Goal: Task Accomplishment & Management: Manage account settings

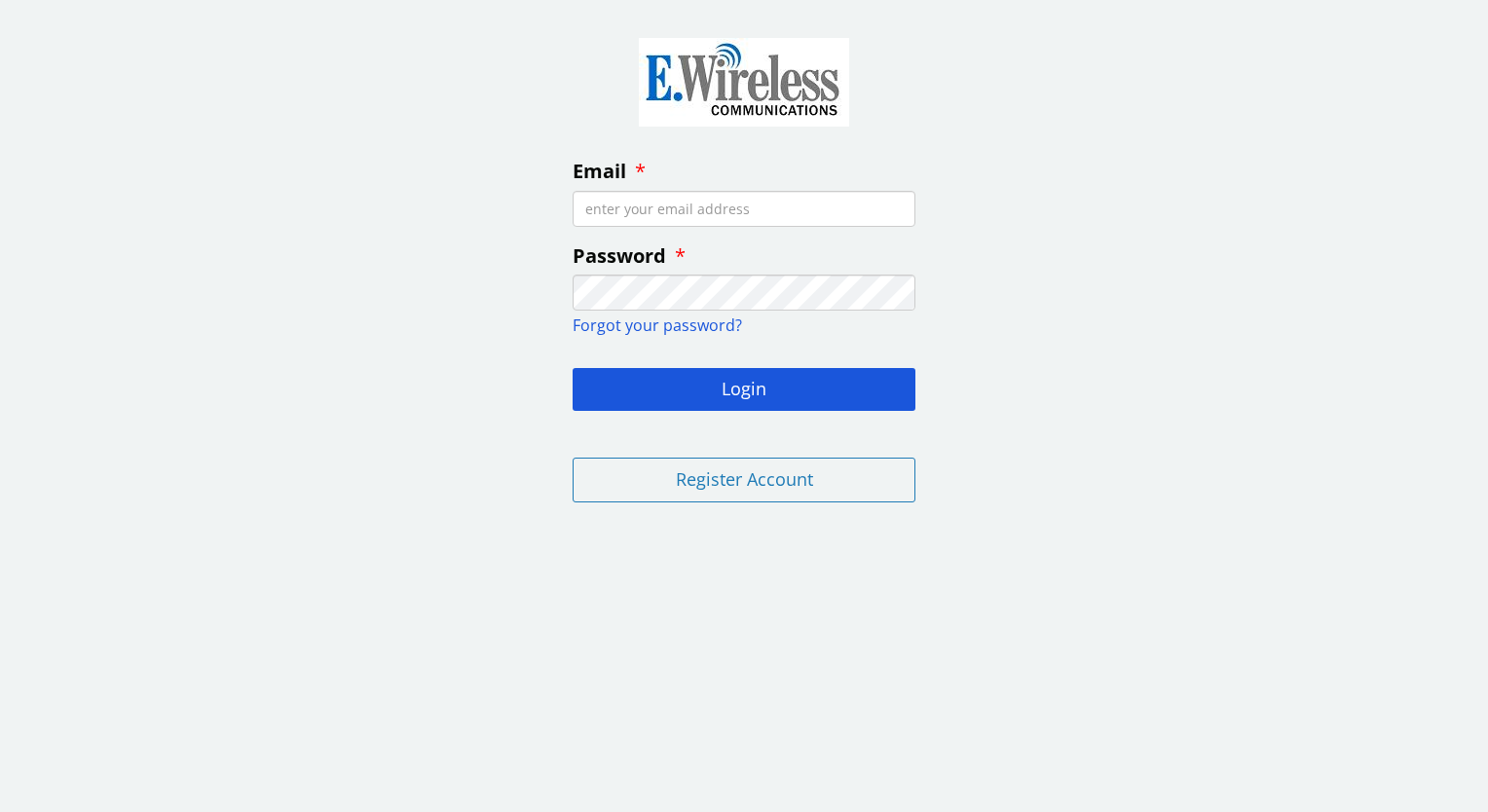
click at [578, 208] on input "Email" at bounding box center [744, 208] width 343 height 36
type input "[EMAIL_ADDRESS][PERSON_NAME][DOMAIN_NAME]"
click at [573, 368] on button "Login" at bounding box center [744, 389] width 343 height 43
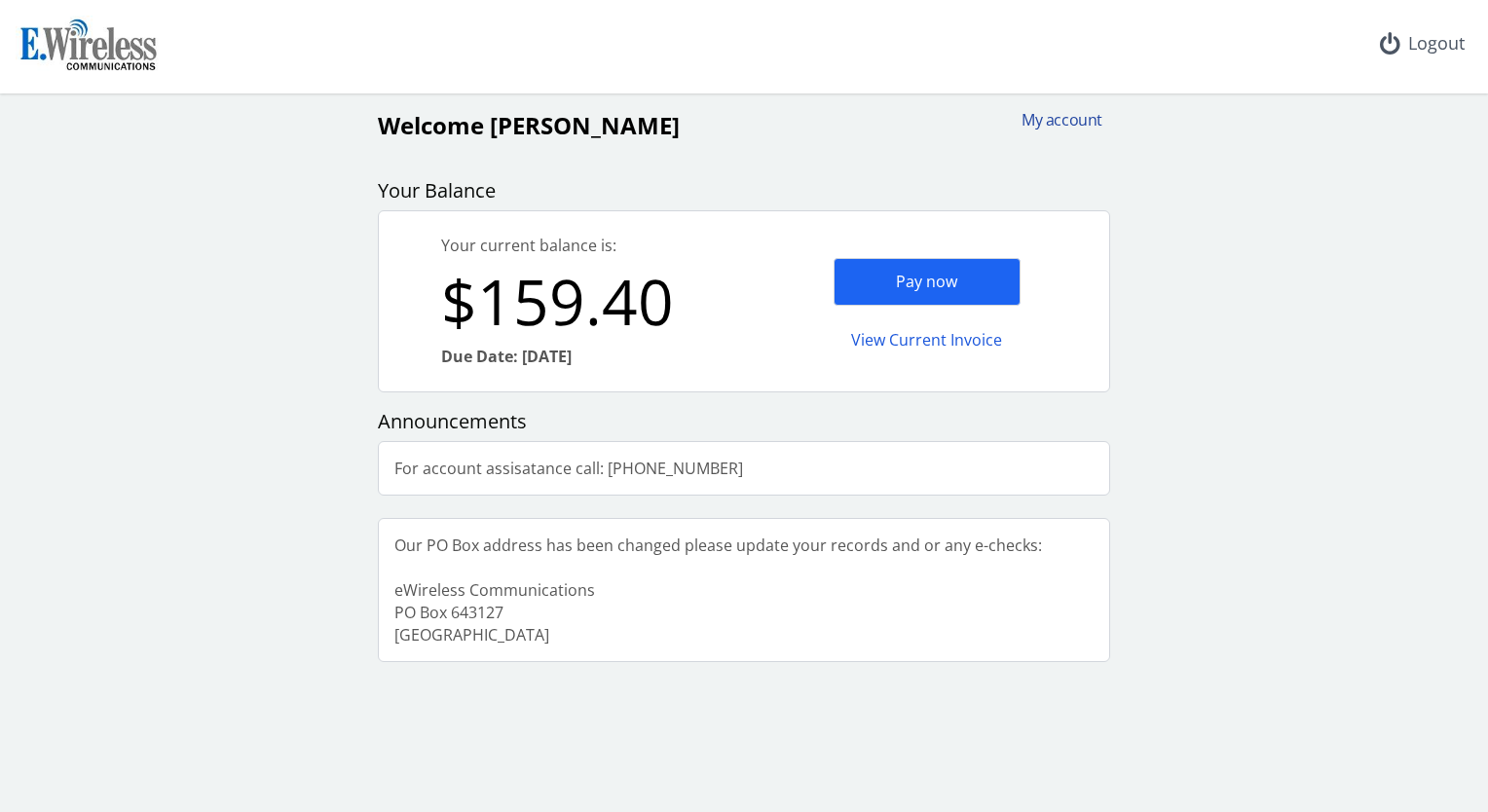
click at [1056, 118] on div "My account" at bounding box center [1056, 120] width 93 height 22
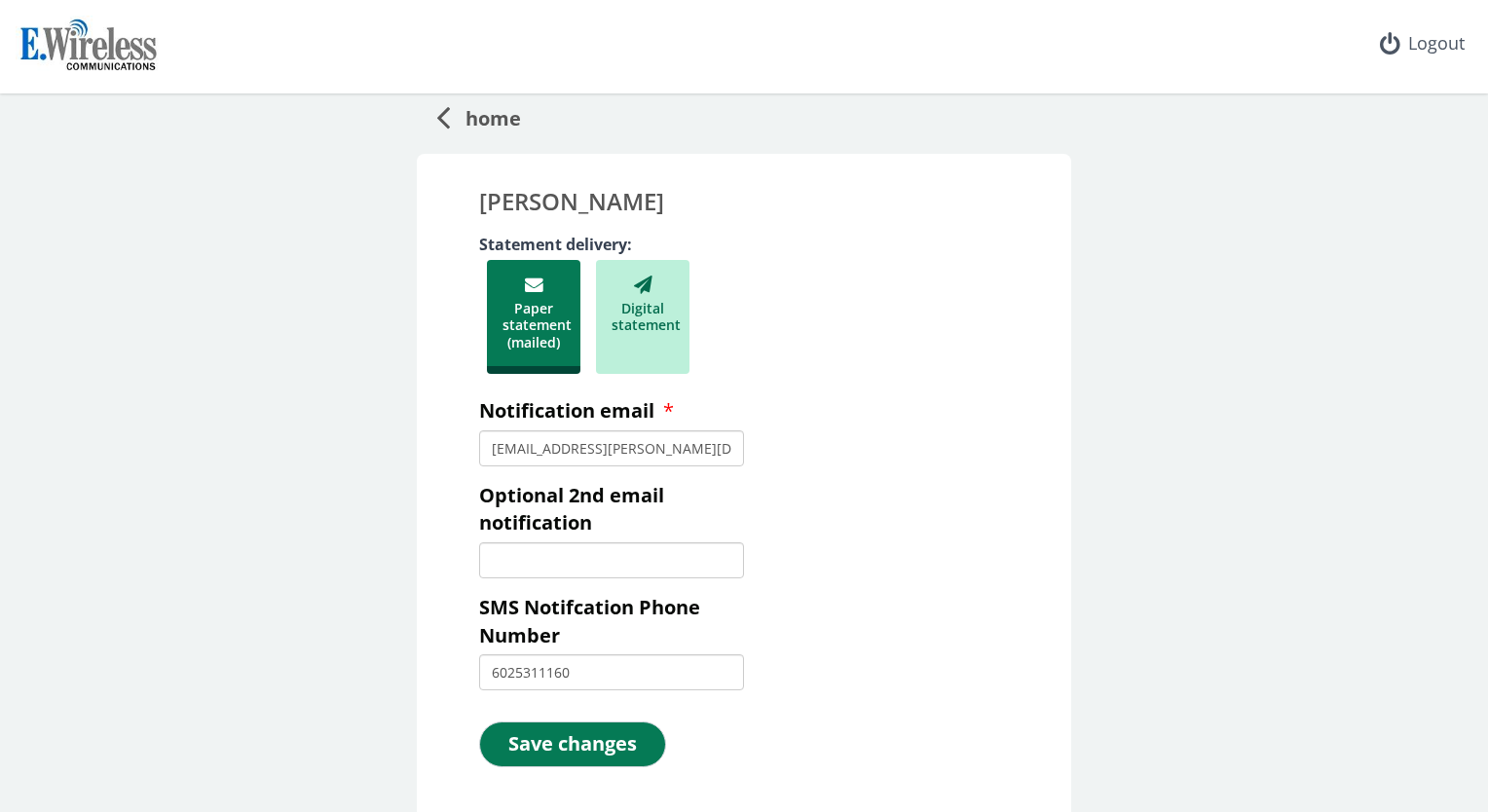
click at [651, 305] on div "Digital statement" at bounding box center [643, 317] width 93 height 115
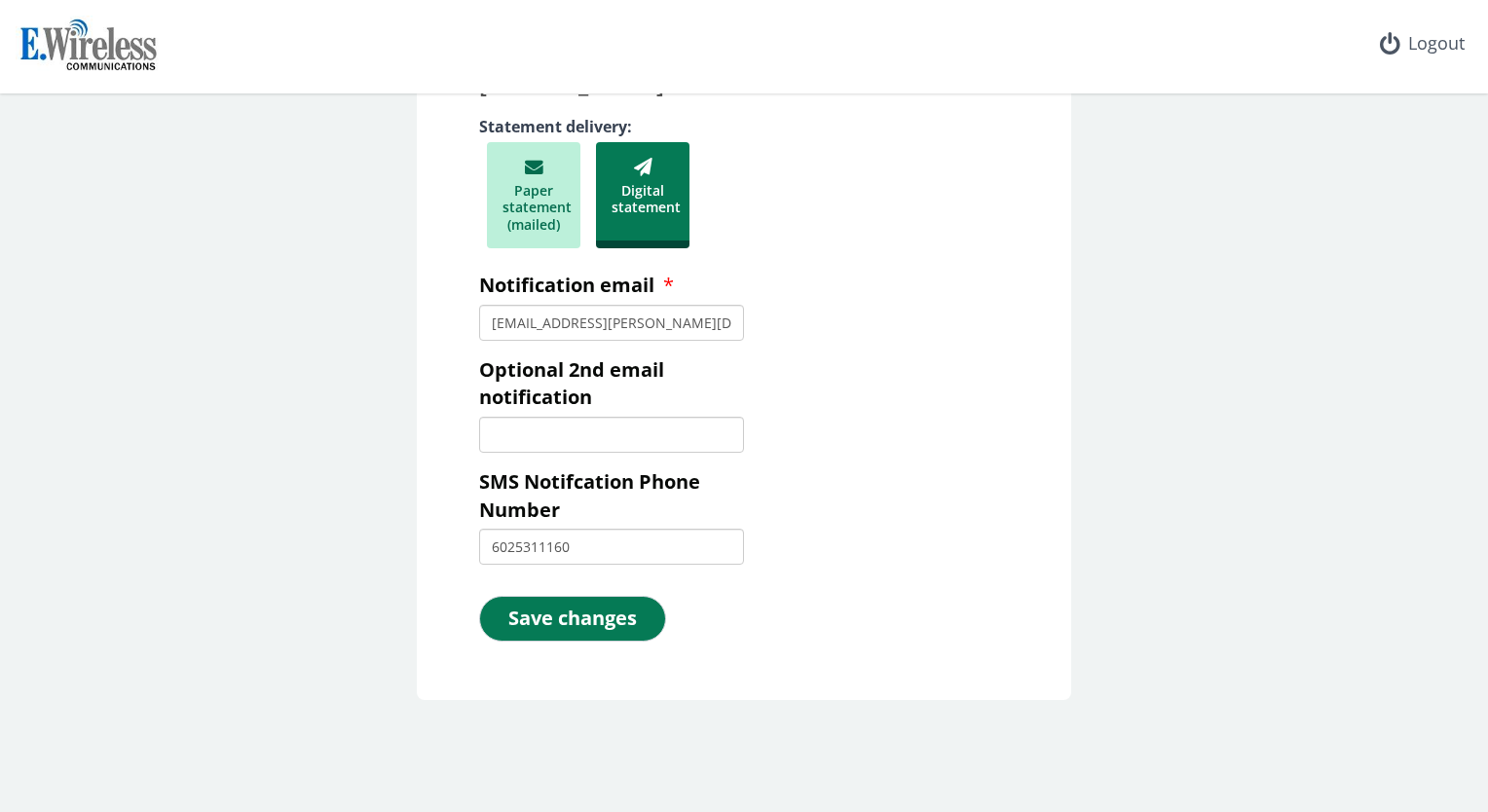
scroll to position [129, 0]
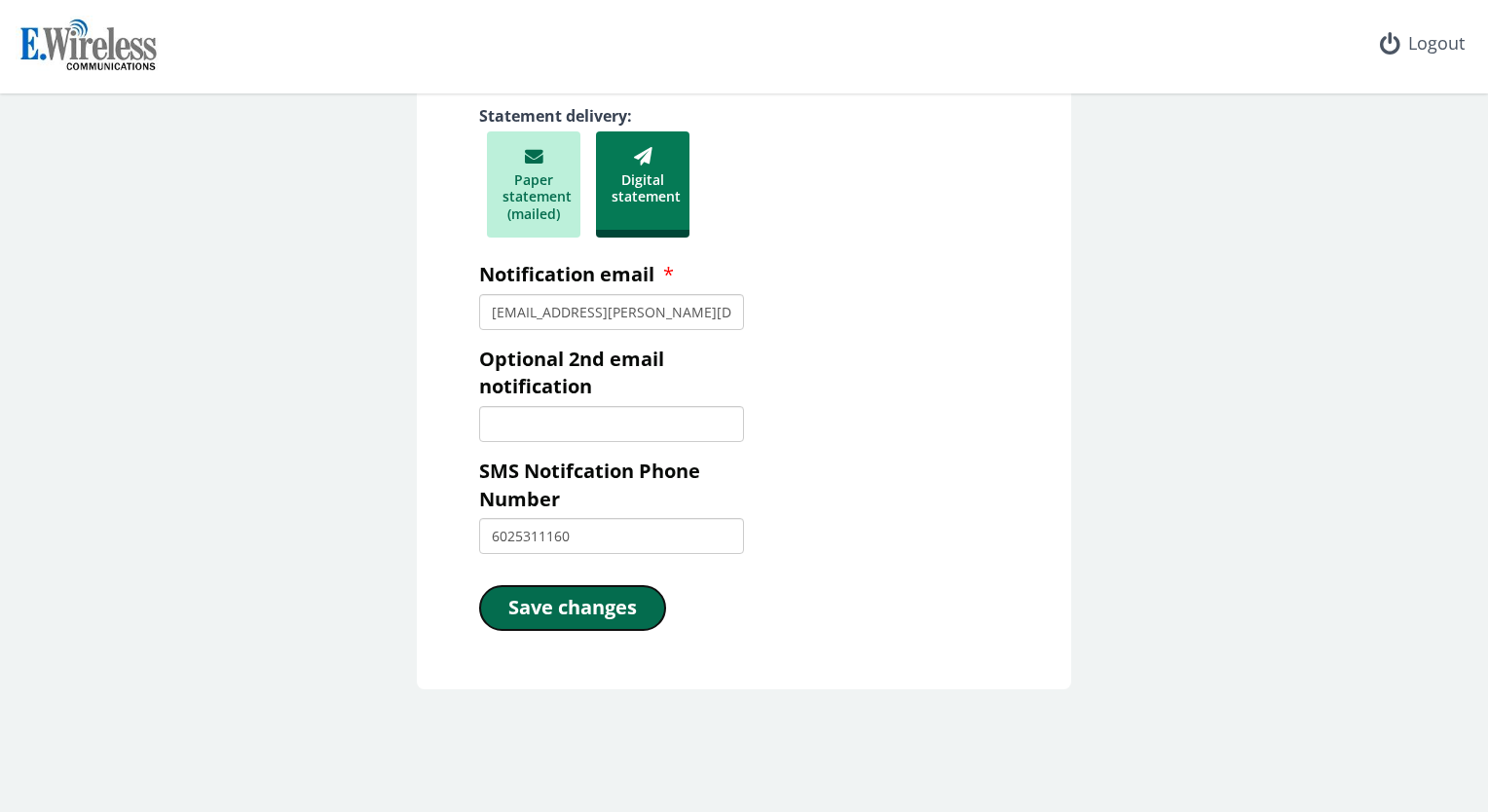
click at [552, 606] on button "Save changes" at bounding box center [573, 608] width 187 height 46
click at [533, 606] on button "Save changes" at bounding box center [573, 608] width 187 height 46
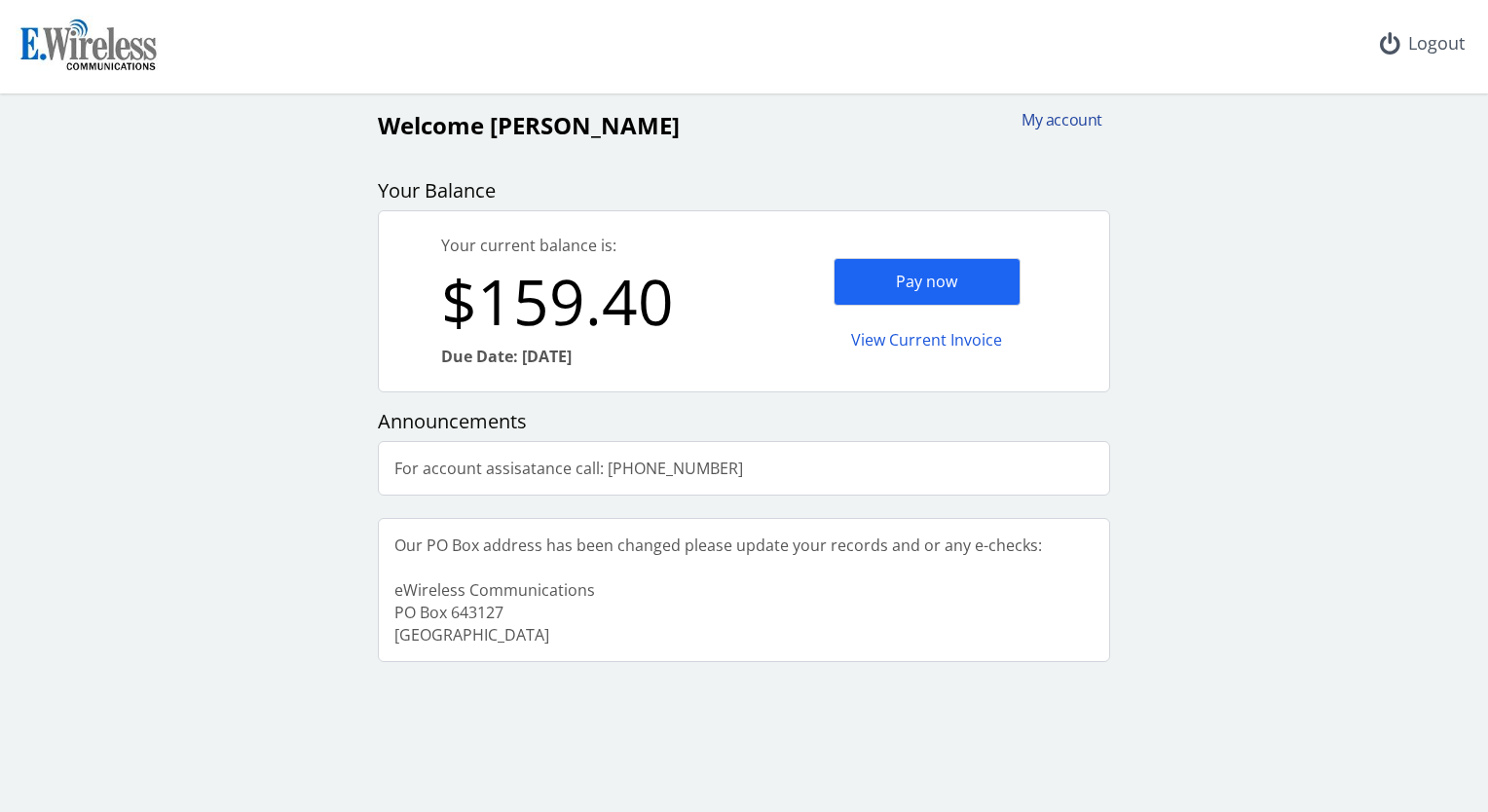
click at [1060, 121] on div "My account" at bounding box center [1056, 120] width 93 height 22
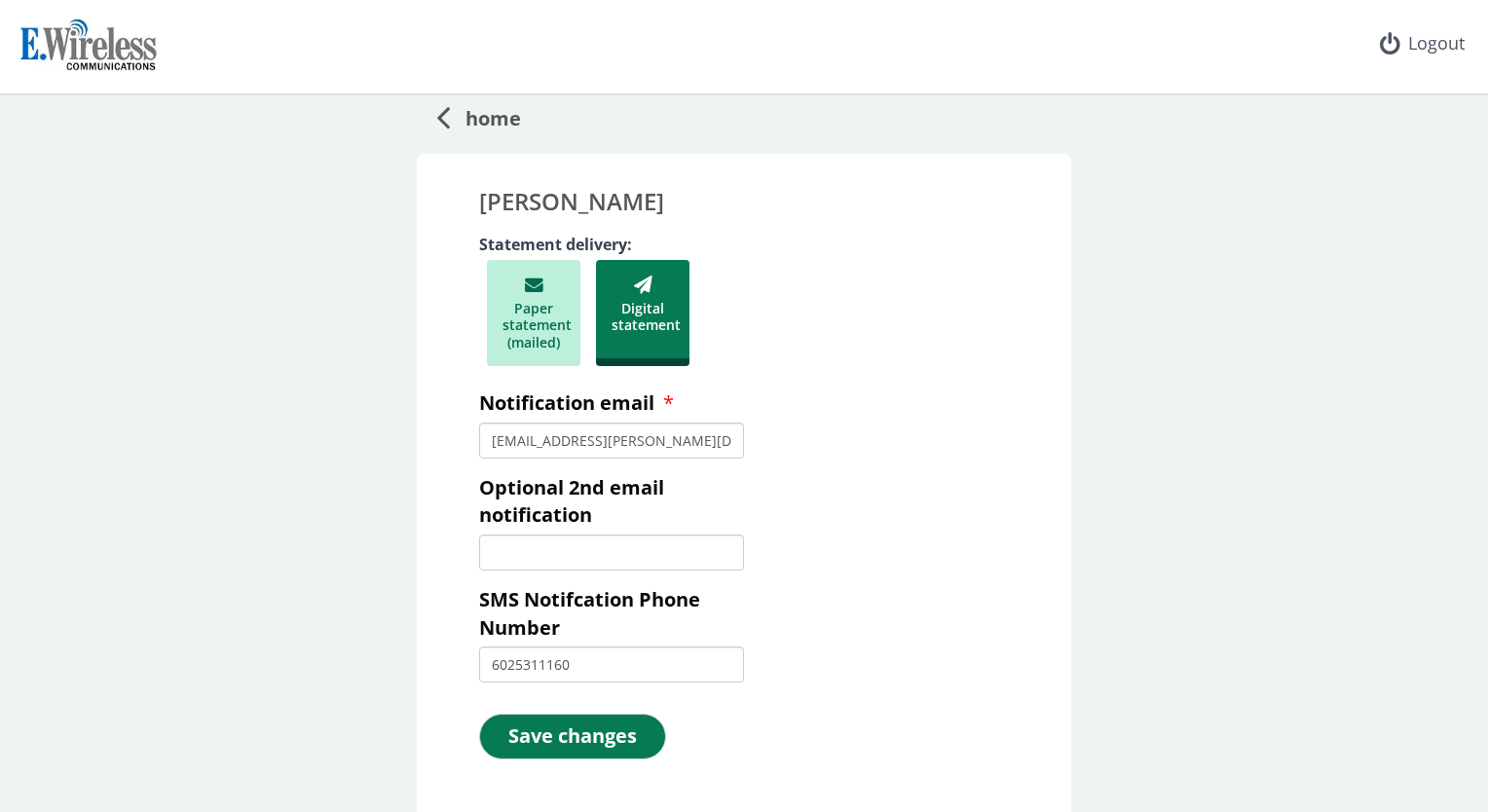
click at [474, 123] on span "home" at bounding box center [485, 115] width 71 height 36
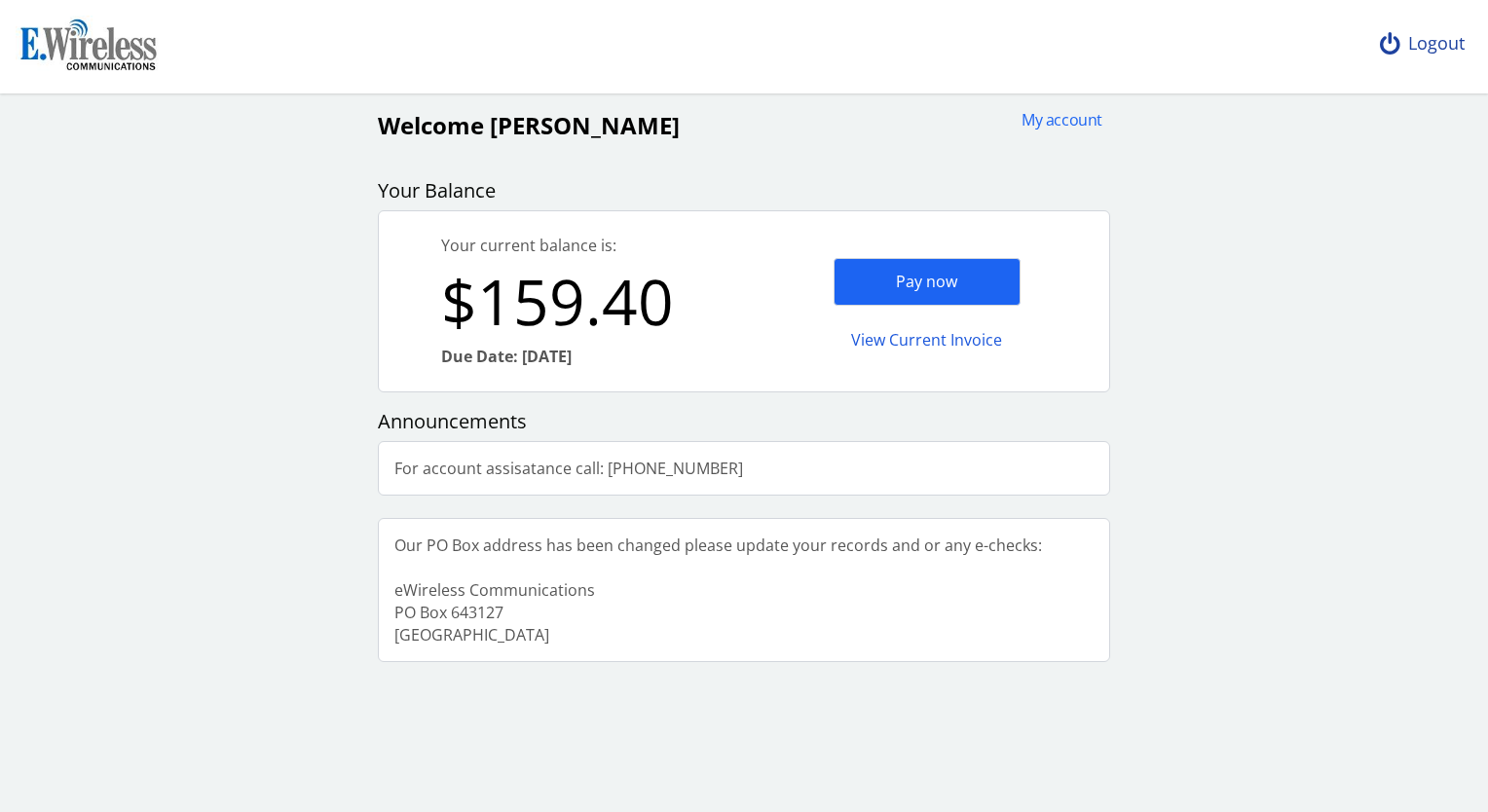
click at [1433, 37] on div "Logout" at bounding box center [1422, 44] width 116 height 88
